Goal: Task Accomplishment & Management: Use online tool/utility

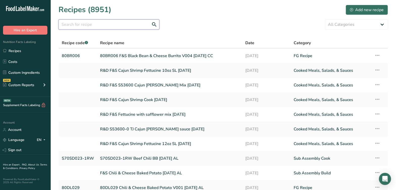
click at [116, 26] on input "text" at bounding box center [109, 24] width 101 height 10
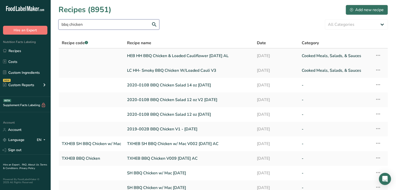
type input "bbq chicken"
click at [173, 55] on link "HEB HH BBQ Chicken & Loaded Cauliflower 5-2-25 AL" at bounding box center [189, 55] width 124 height 11
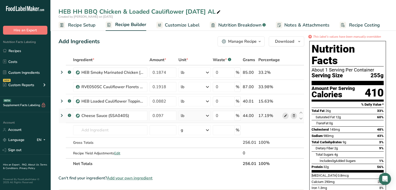
click at [287, 118] on span at bounding box center [285, 115] width 6 height 6
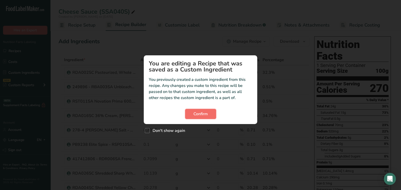
click at [193, 112] on span "Confirm" at bounding box center [200, 114] width 14 height 6
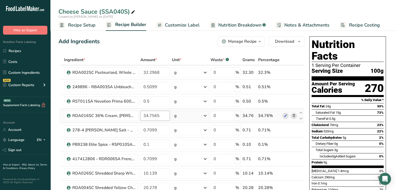
scroll to position [31, 0]
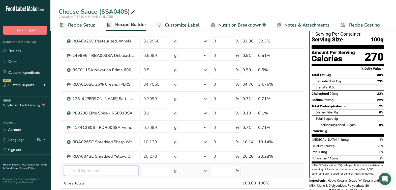
click at [95, 168] on input "text" at bounding box center [101, 170] width 74 height 10
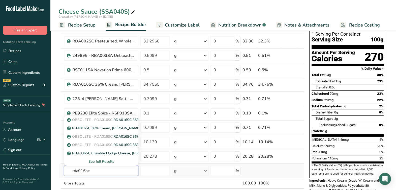
type input "rda016sc"
click at [96, 163] on div "See full Results" at bounding box center [101, 161] width 66 height 5
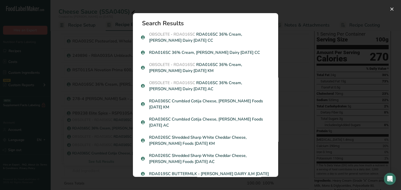
click at [340, 116] on div "Search results modal" at bounding box center [200, 95] width 401 height 190
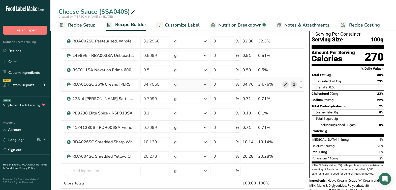
click at [283, 84] on span at bounding box center [285, 84] width 6 height 6
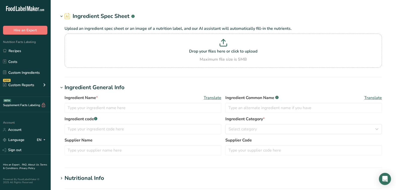
type input "RDA016SC 36% Cream, [PERSON_NAME] Dairy [DATE] CC"
type input "Heavy Cream"
type input "OBSOLETE - RDA016SC"
type input "[PERSON_NAME] Dairy"
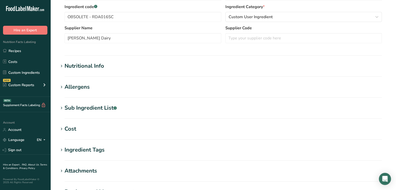
scroll to position [126, 0]
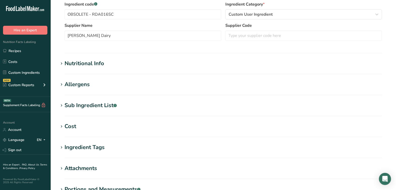
click at [110, 107] on div "Sub Ingredient List .a-a{fill:#347362;}.b-a{fill:#fff;}" at bounding box center [91, 105] width 52 height 8
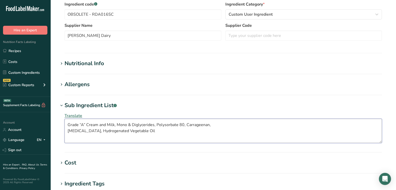
drag, startPoint x: 67, startPoint y: 127, endPoint x: 70, endPoint y: 127, distance: 3.6
click at [67, 127] on textarea "Grade “A” Cream and Milk, Mono & Diglycerides, Polysorbate 80, Carrageenan, Dex…" at bounding box center [224, 131] width 318 height 24
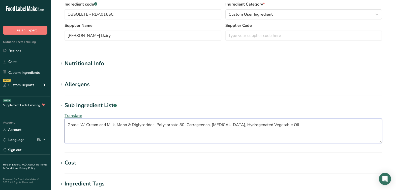
type textarea "Grade “A” Cream and Milk, Mono & Diglycerides, Polysorbate 80, Carrageenan, Dex…"
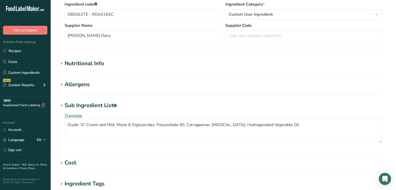
click at [257, 100] on section "Edit RDA016SC 36% Cream, Hiland Dairy 03-14-23 CC Ingredient Spec Sheet .a-a{fi…" at bounding box center [223, 77] width 346 height 407
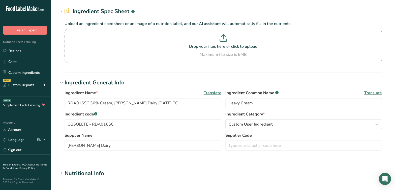
scroll to position [0, 0]
